Goal: Information Seeking & Learning: Check status

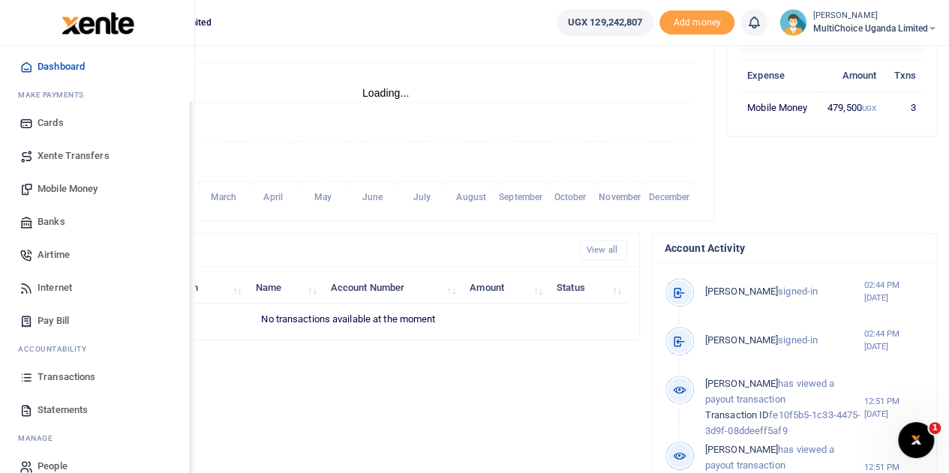
scroll to position [62, 0]
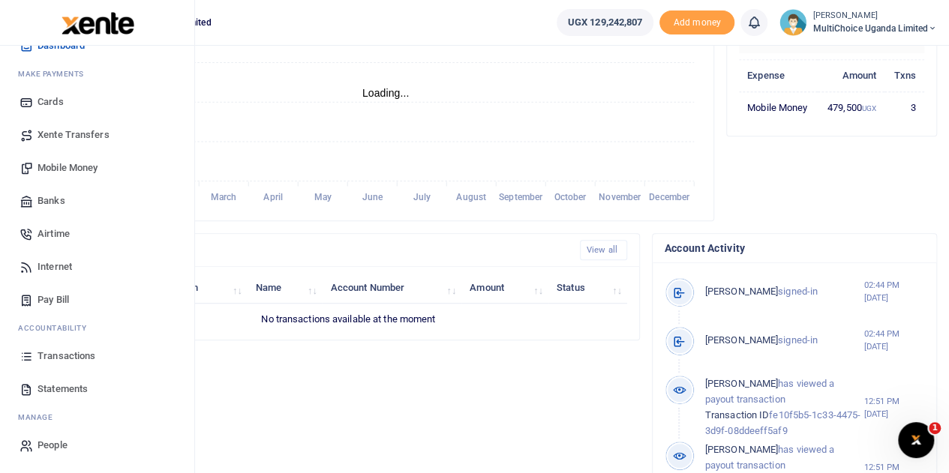
click at [71, 387] on span "Statements" at bounding box center [63, 389] width 50 height 15
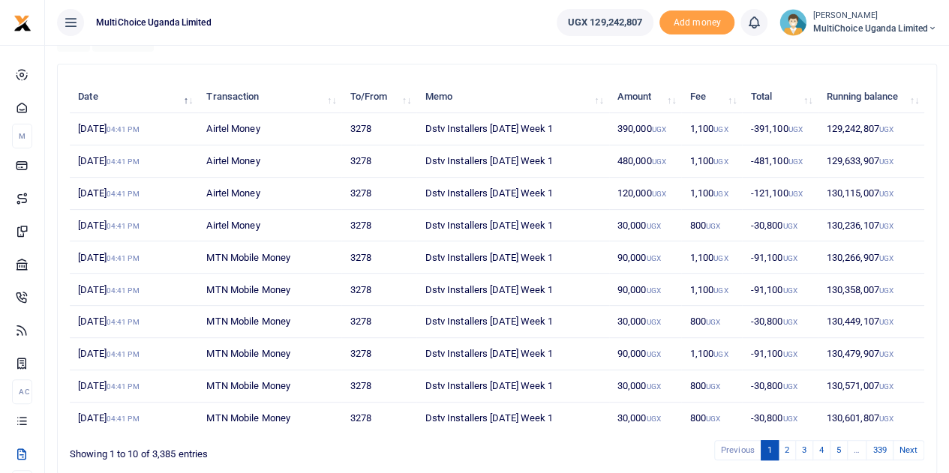
scroll to position [212, 0]
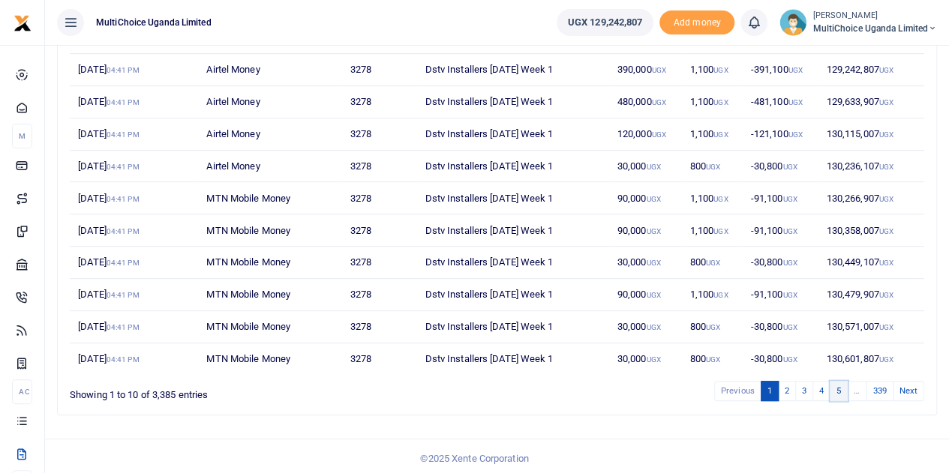
click at [840, 386] on link "5" at bounding box center [839, 391] width 18 height 20
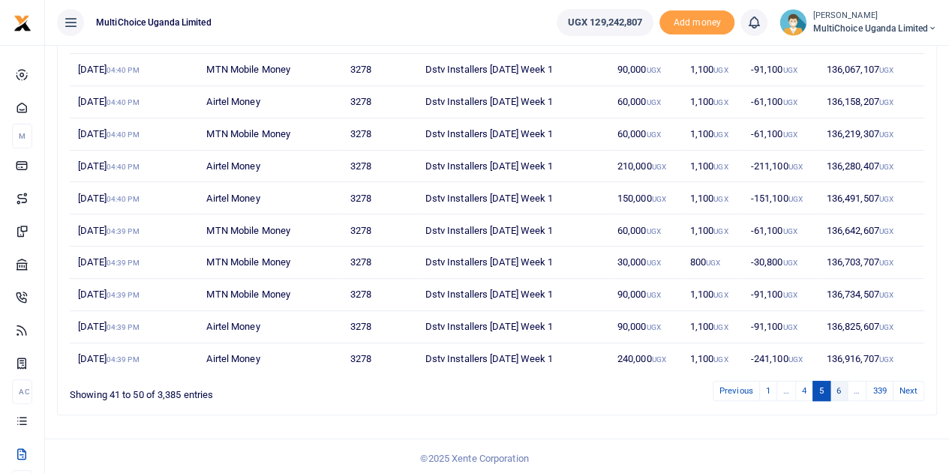
click at [840, 388] on link "6" at bounding box center [839, 391] width 18 height 20
click at [840, 387] on link "7" at bounding box center [839, 391] width 18 height 20
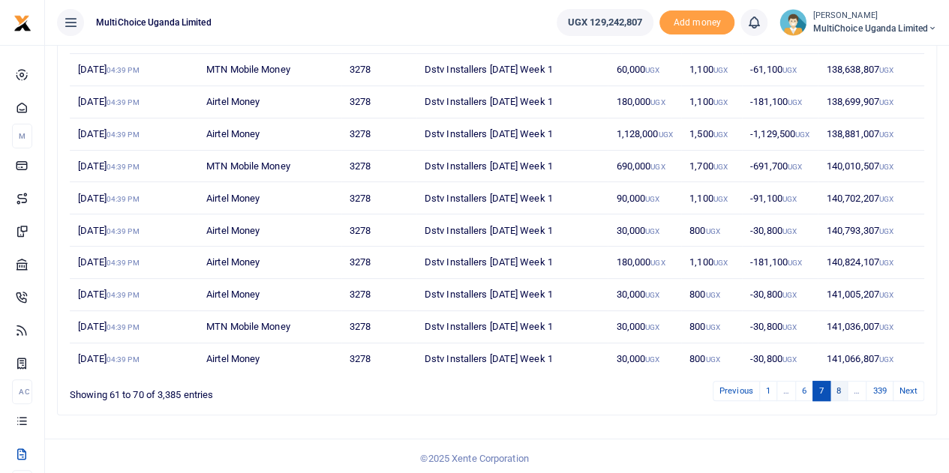
click at [842, 387] on link "8" at bounding box center [839, 391] width 18 height 20
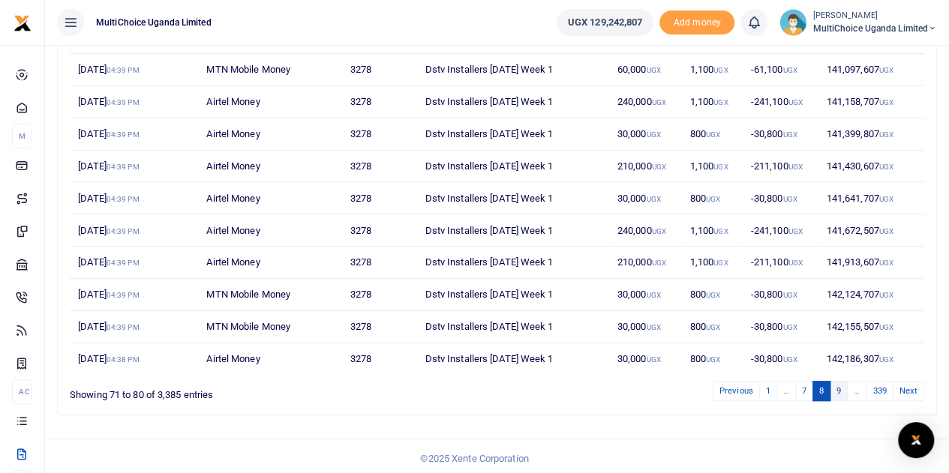
click at [840, 385] on link "9" at bounding box center [839, 391] width 18 height 20
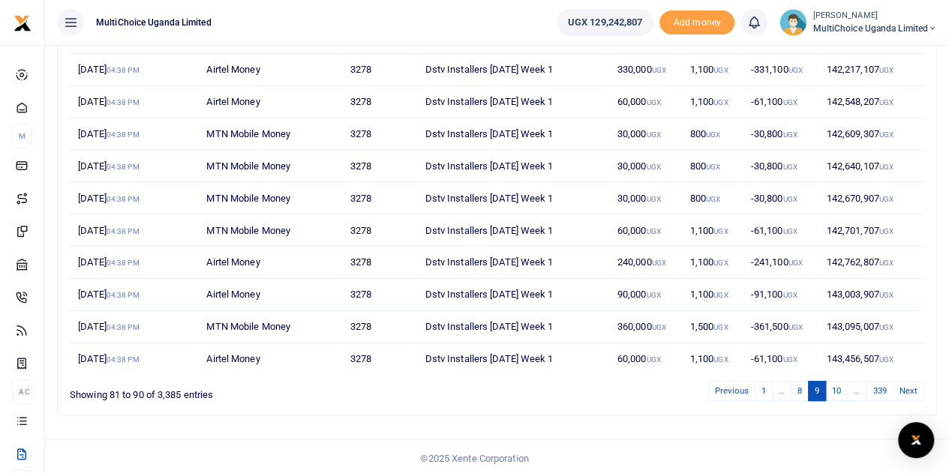
click at [840, 385] on link "10" at bounding box center [836, 391] width 23 height 20
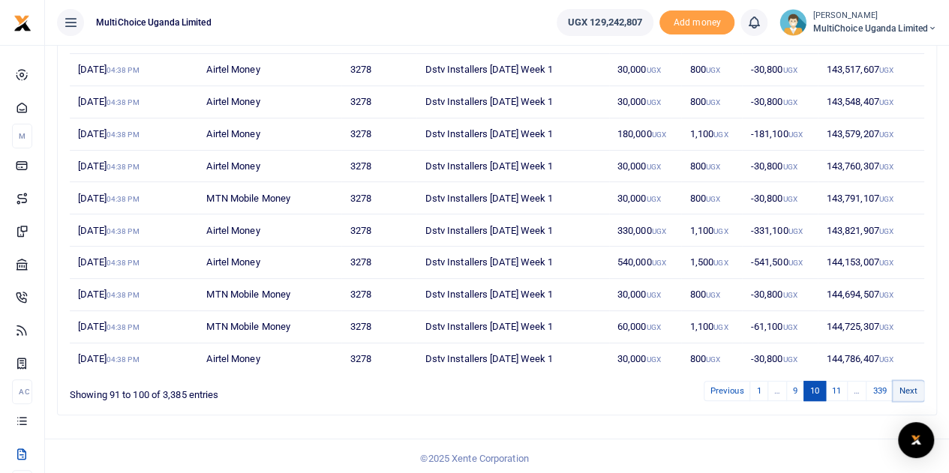
click at [906, 385] on link "Next" at bounding box center [909, 391] width 32 height 20
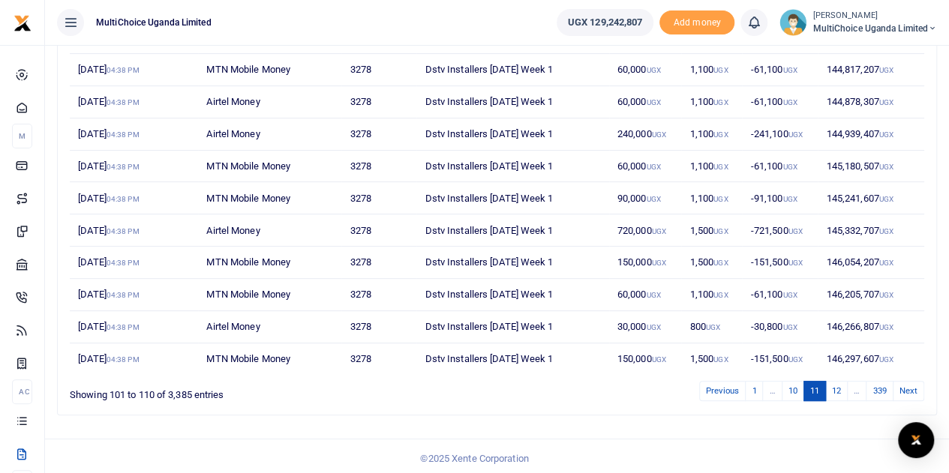
click at [906, 385] on link "Next" at bounding box center [909, 391] width 32 height 20
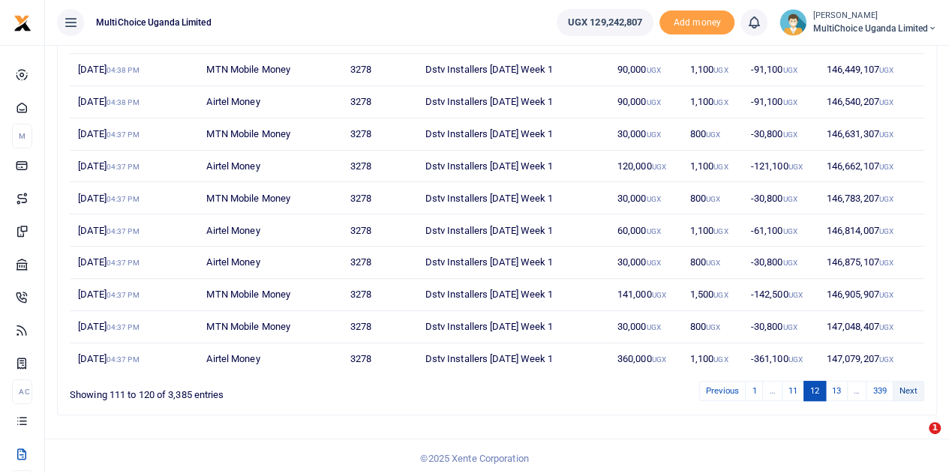
click at [912, 384] on link "Next" at bounding box center [909, 391] width 32 height 20
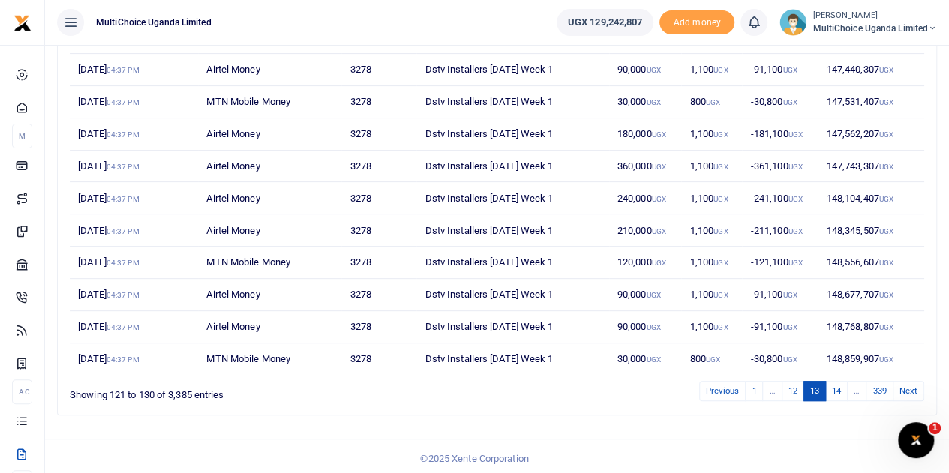
scroll to position [0, 0]
click at [912, 384] on link "Next" at bounding box center [909, 391] width 32 height 20
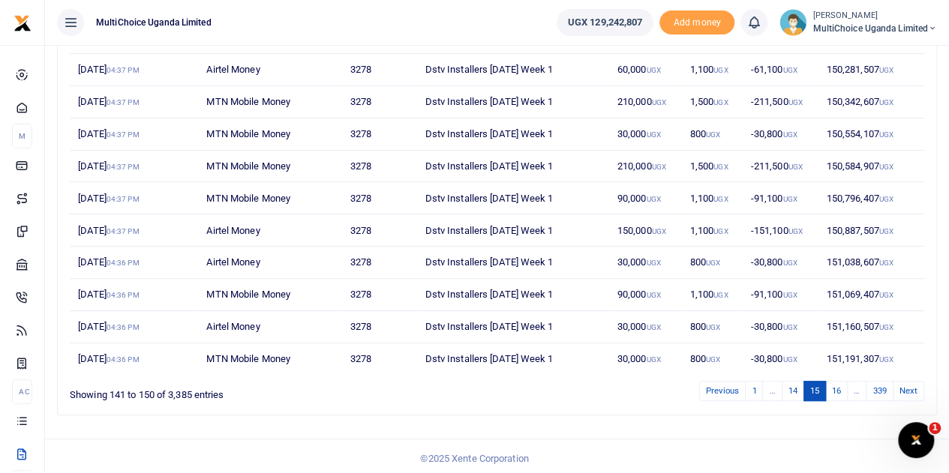
click at [912, 384] on link "Next" at bounding box center [909, 391] width 32 height 20
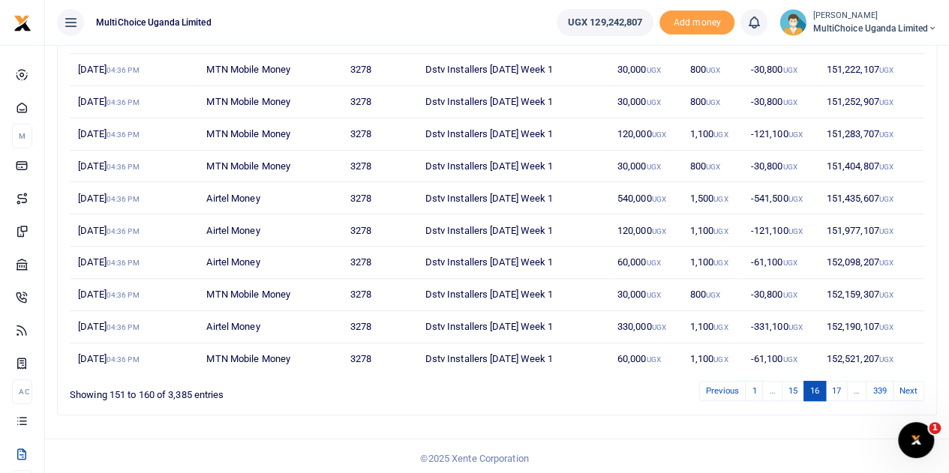
click at [912, 384] on link "Next" at bounding box center [909, 391] width 32 height 20
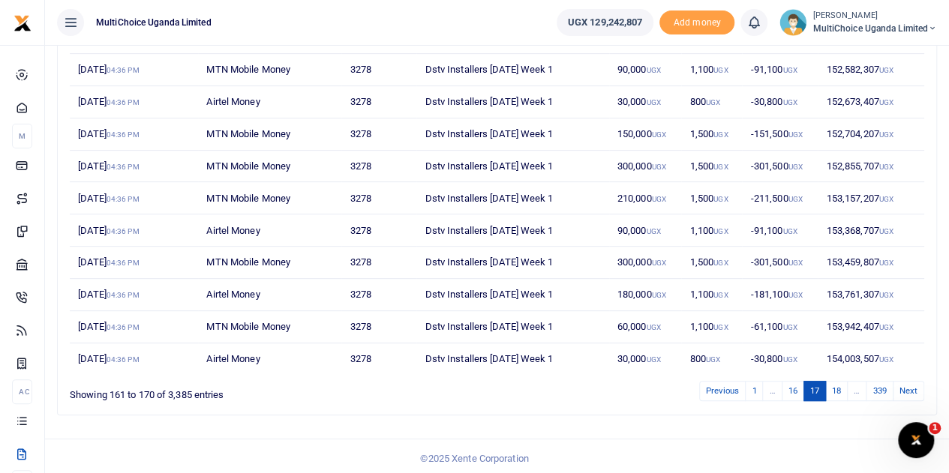
click at [912, 384] on link "Next" at bounding box center [909, 391] width 32 height 20
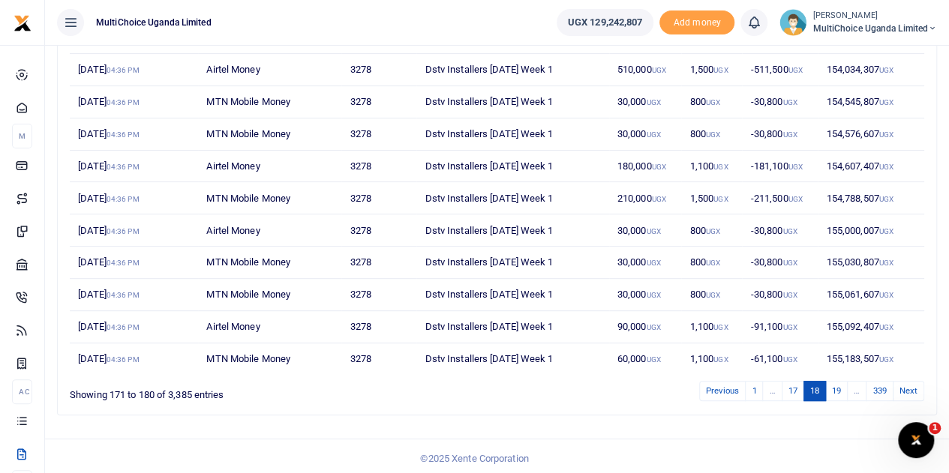
click at [912, 384] on link "Next" at bounding box center [909, 391] width 32 height 20
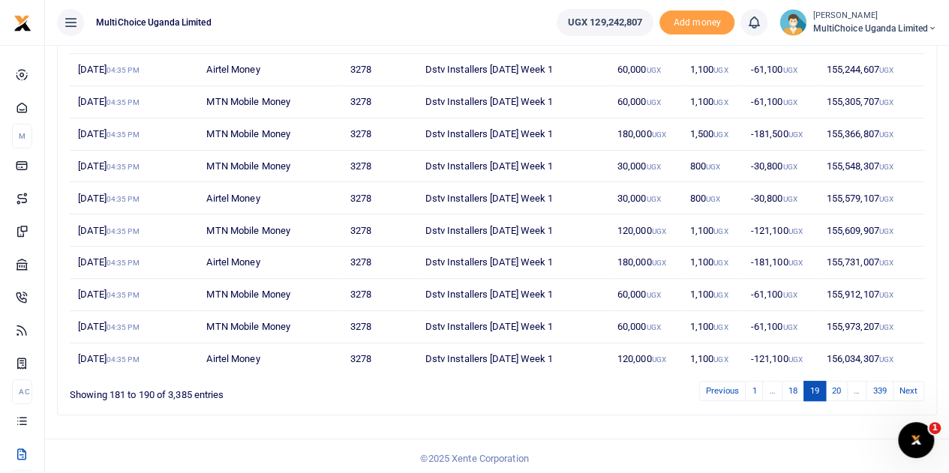
click at [912, 384] on link "Next" at bounding box center [909, 391] width 32 height 20
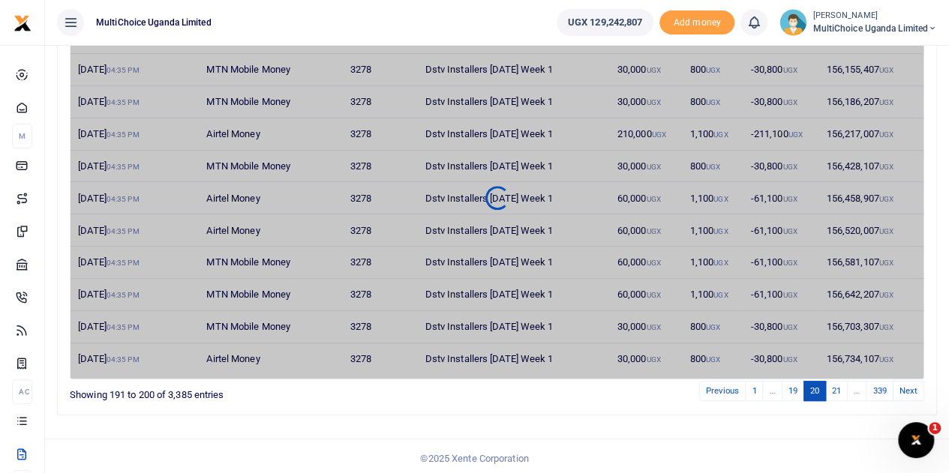
click at [912, 384] on link "Next" at bounding box center [909, 391] width 32 height 20
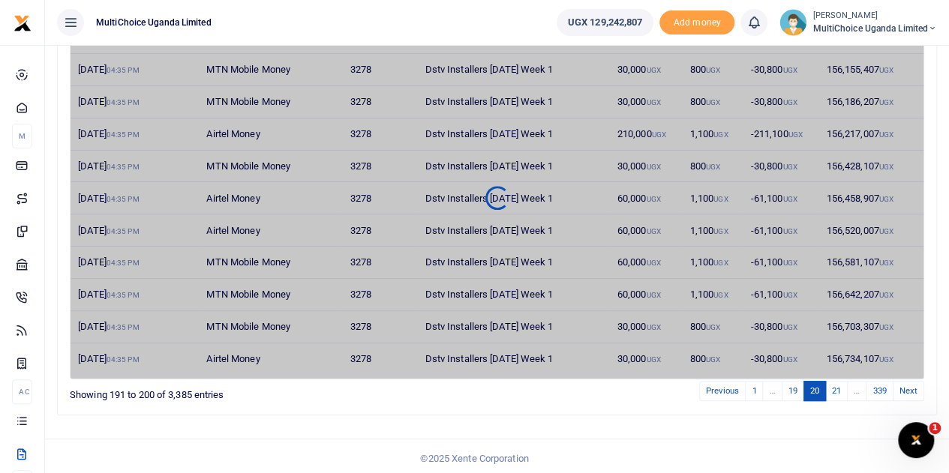
click at [912, 384] on link "Next" at bounding box center [909, 391] width 32 height 20
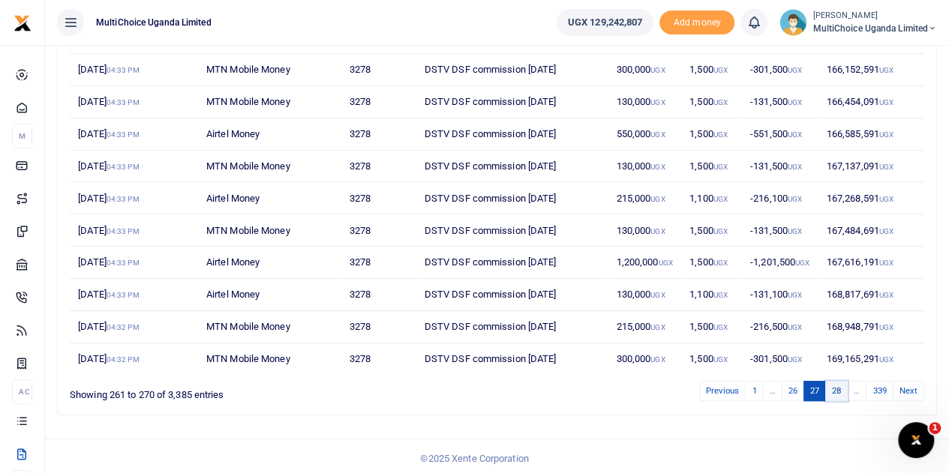
click at [834, 388] on link "28" at bounding box center [836, 391] width 23 height 20
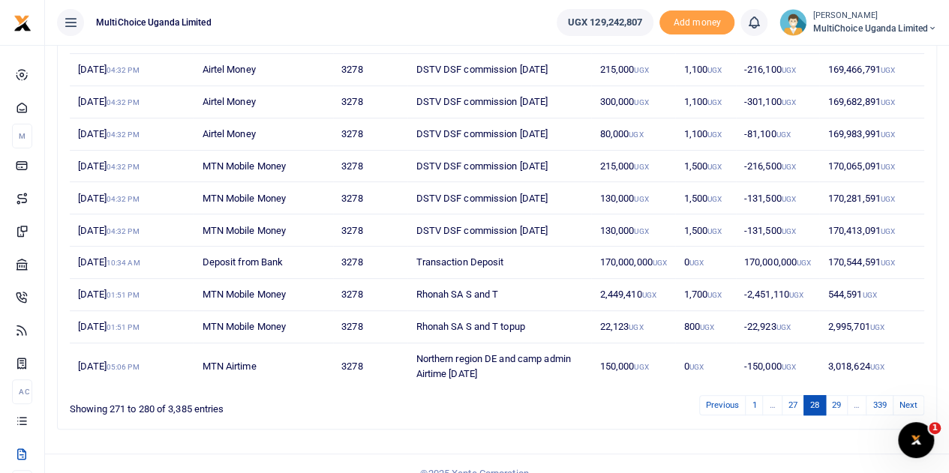
click at [837, 386] on div "Date Transaction To/From Memo Amount Fee Total Running balance [DATE] 04:32 PM …" at bounding box center [497, 205] width 855 height 377
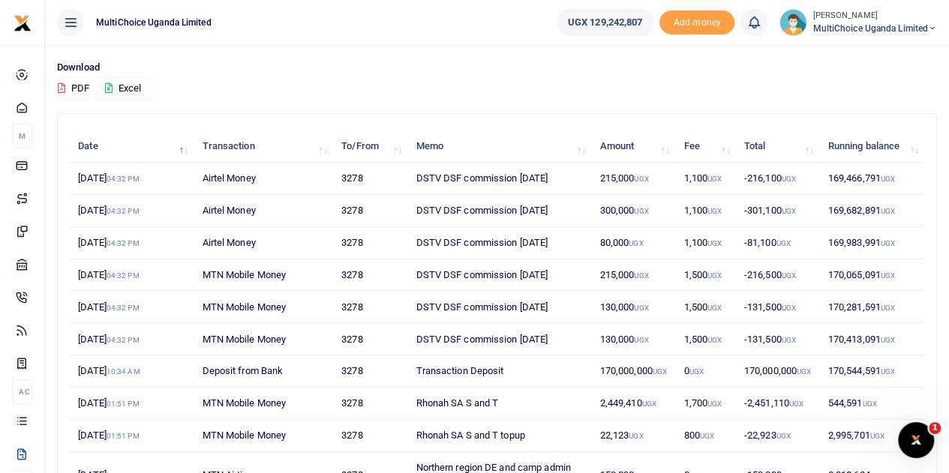
scroll to position [227, 0]
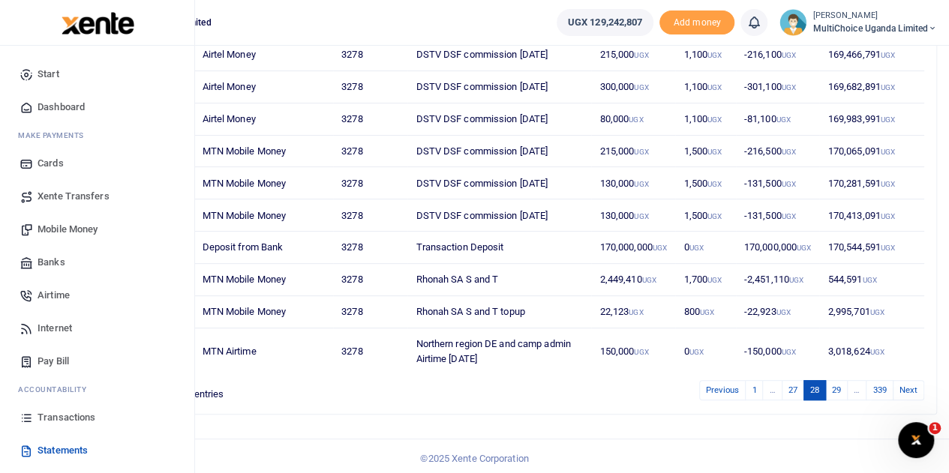
click at [83, 419] on span "Transactions" at bounding box center [67, 417] width 58 height 15
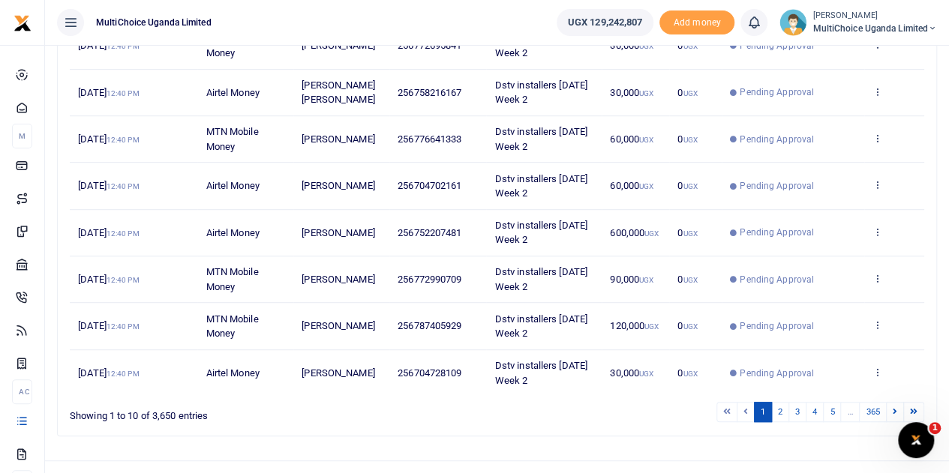
scroll to position [373, 0]
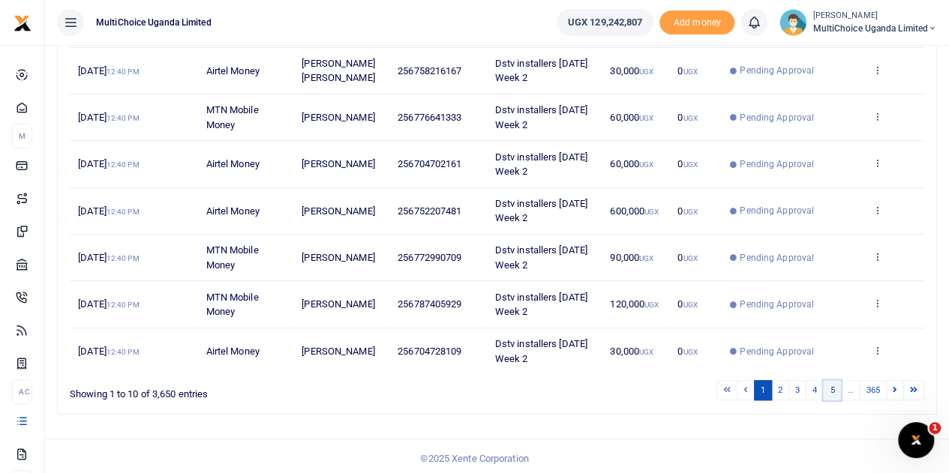
click at [831, 392] on link "5" at bounding box center [832, 390] width 18 height 20
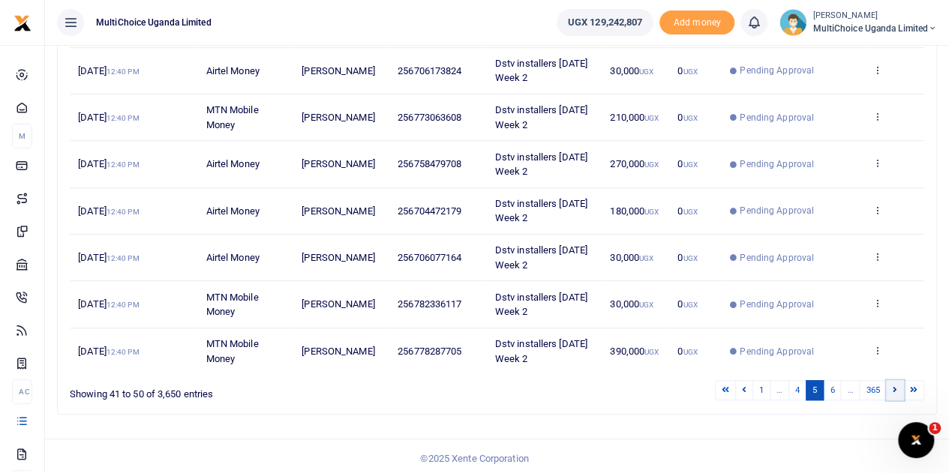
click at [893, 386] on icon at bounding box center [895, 390] width 5 height 8
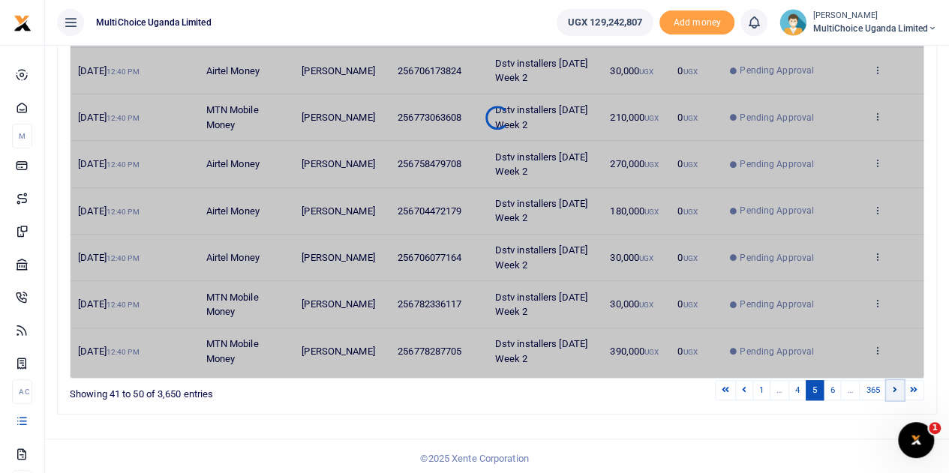
click at [893, 386] on icon at bounding box center [895, 390] width 5 height 8
click at [887, 386] on link at bounding box center [895, 390] width 18 height 20
click at [891, 387] on link at bounding box center [895, 390] width 18 height 20
click at [891, 386] on link at bounding box center [895, 390] width 18 height 20
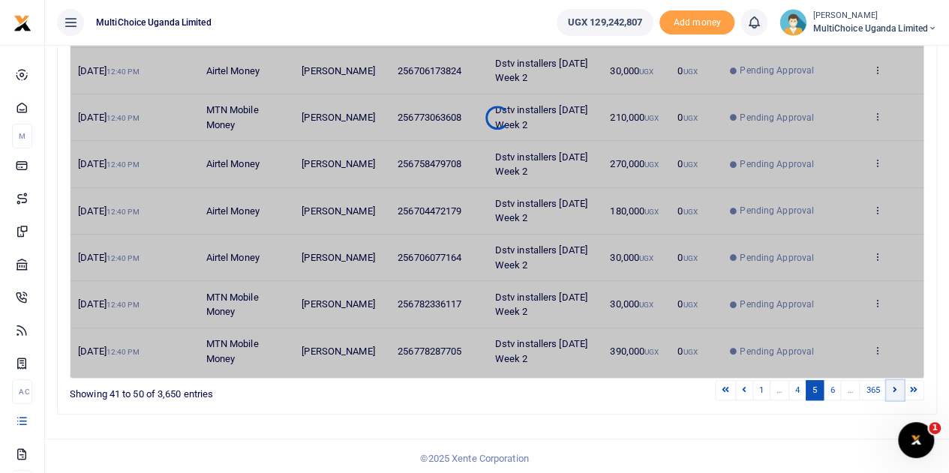
click at [891, 386] on link at bounding box center [895, 390] width 18 height 20
click at [893, 386] on link at bounding box center [895, 390] width 18 height 20
click at [894, 386] on icon at bounding box center [895, 390] width 5 height 8
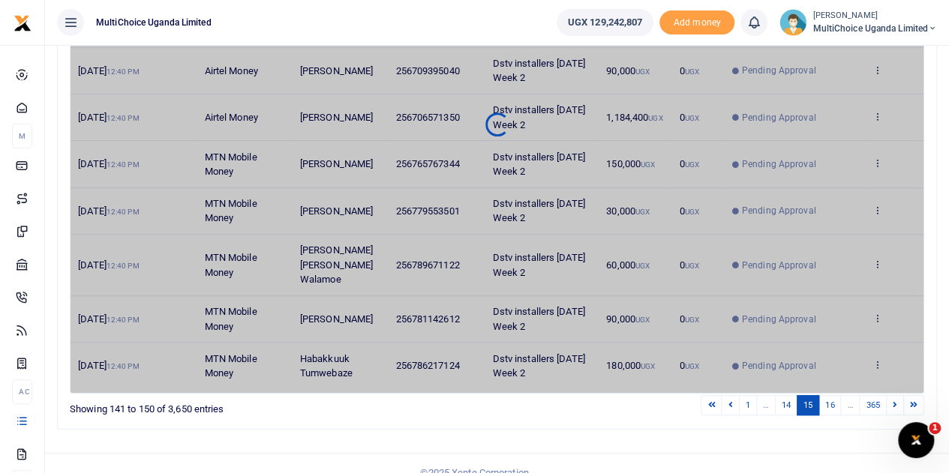
click at [894, 401] on icon at bounding box center [895, 405] width 5 height 8
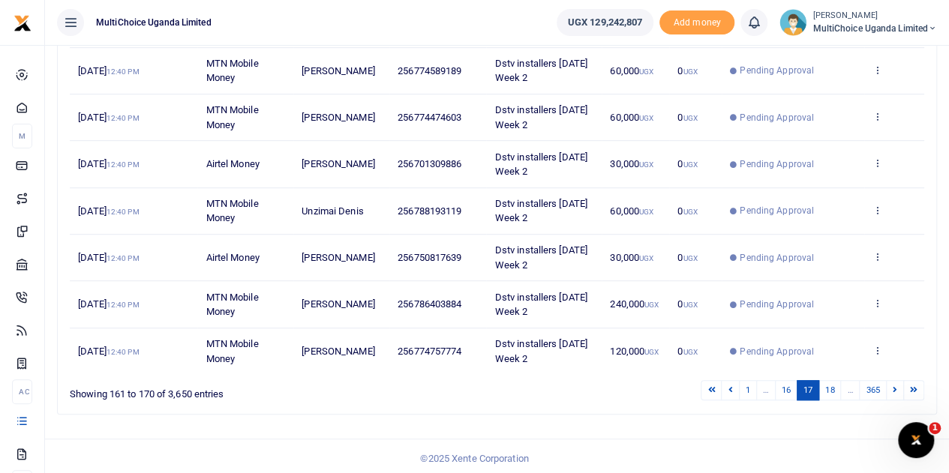
click at [894, 386] on icon at bounding box center [895, 390] width 5 height 8
